Goal: Check status

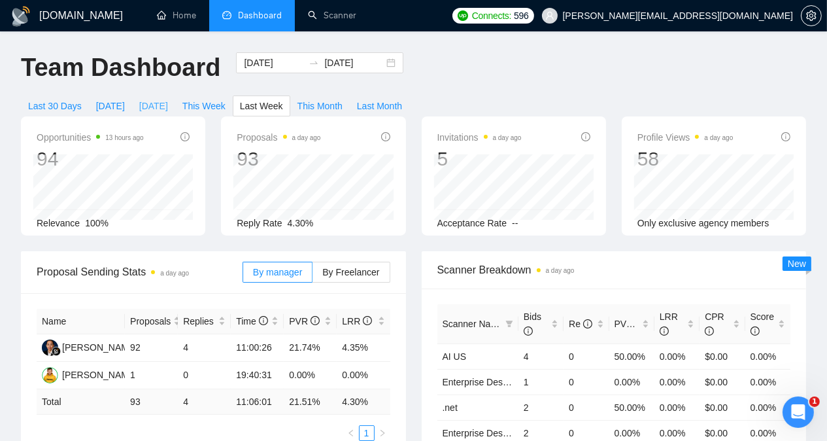
click at [168, 99] on span "[DATE]" at bounding box center [153, 106] width 29 height 14
type input "[DATE]"
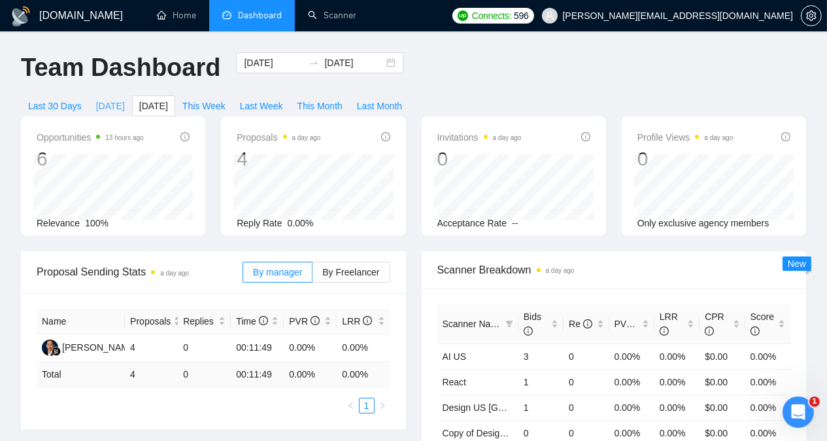
click at [125, 99] on span "[DATE]" at bounding box center [110, 106] width 29 height 14
type input "[DATE]"
click at [82, 99] on span "Last 30 Days" at bounding box center [55, 106] width 54 height 14
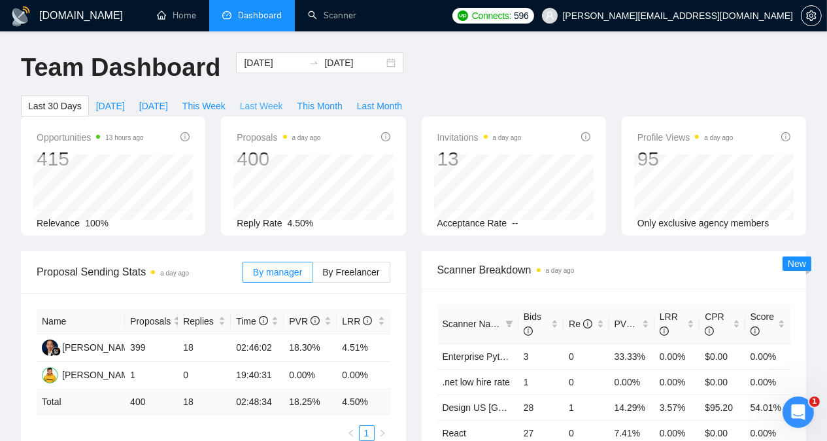
click at [283, 99] on span "Last Week" at bounding box center [261, 106] width 43 height 14
type input "[DATE]"
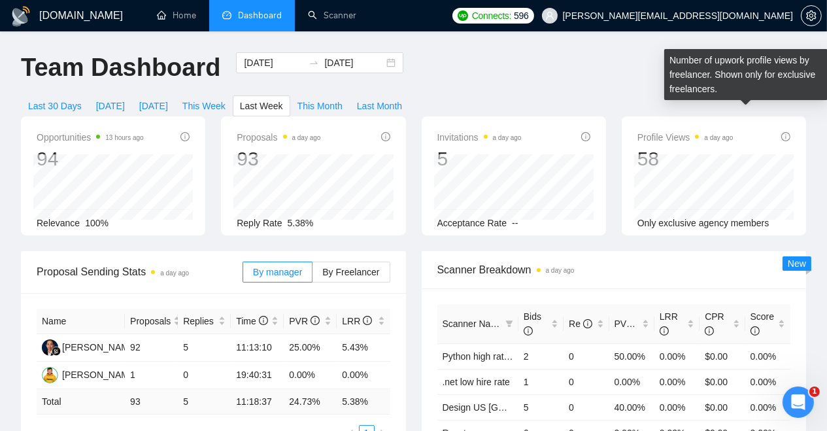
click at [786, 132] on icon "info-circle" at bounding box center [785, 136] width 9 height 9
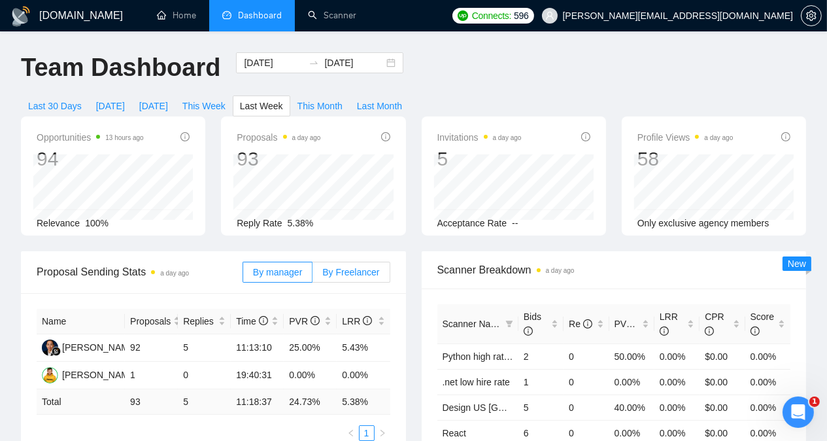
click at [349, 267] on span "By Freelancer" at bounding box center [350, 272] width 57 height 10
click at [312, 275] on input "By Freelancer" at bounding box center [312, 275] width 0 height 0
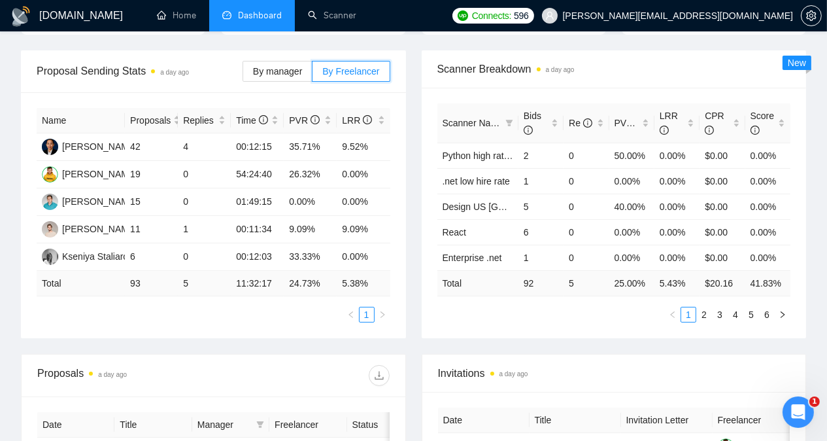
scroll to position [203, 0]
